Goal: Find specific page/section: Find specific page/section

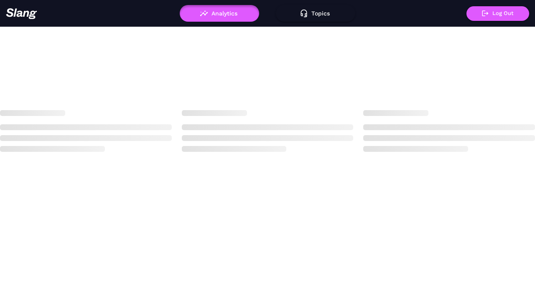
click at [236, 12] on button "Analytics" at bounding box center [219, 13] width 79 height 17
